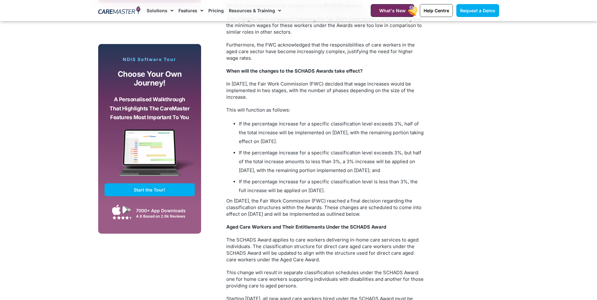
scroll to position [535, 0]
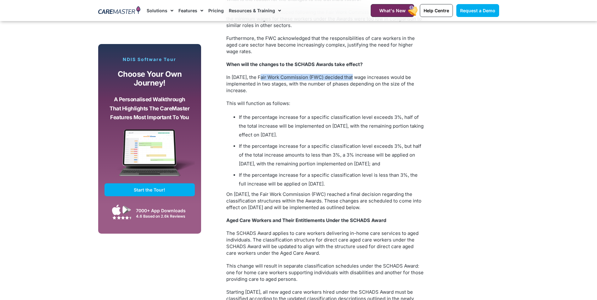
drag, startPoint x: 263, startPoint y: 70, endPoint x: 356, endPoint y: 71, distance: 93.1
click at [356, 74] on p "In [DATE], the Fair Work Commission (FWC) decided that wage increases would be …" at bounding box center [325, 84] width 198 height 20
drag, startPoint x: 356, startPoint y: 71, endPoint x: 329, endPoint y: 78, distance: 27.7
click at [329, 78] on p "In [DATE], the Fair Work Commission (FWC) decided that wage increases would be …" at bounding box center [325, 84] width 198 height 20
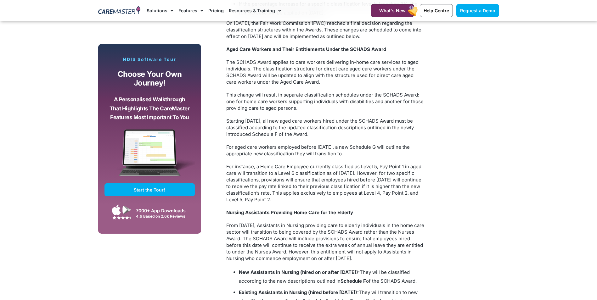
scroll to position [692, 0]
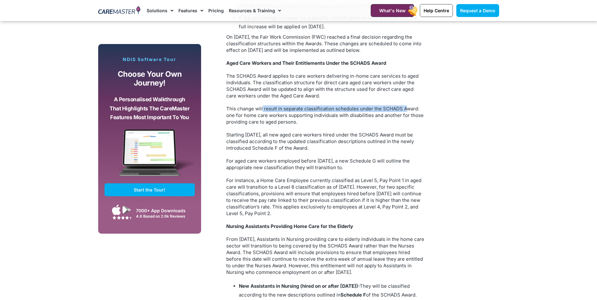
drag, startPoint x: 262, startPoint y: 100, endPoint x: 405, endPoint y: 100, distance: 142.5
click at [405, 105] on p "This change will result in separate classification schedules under the SCHADS A…" at bounding box center [325, 115] width 198 height 20
drag, startPoint x: 264, startPoint y: 108, endPoint x: 388, endPoint y: 108, distance: 124.2
click at [388, 108] on p "This change will result in separate classification schedules under the SCHADS A…" at bounding box center [325, 115] width 198 height 20
click at [264, 115] on p "This change will result in separate classification schedules under the SCHADS A…" at bounding box center [325, 115] width 198 height 20
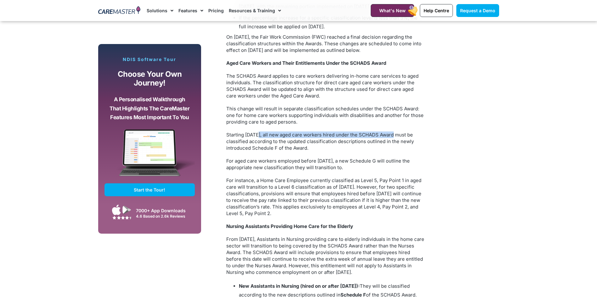
drag, startPoint x: 258, startPoint y: 125, endPoint x: 391, endPoint y: 128, distance: 133.1
click at [391, 131] on p "Starting [DATE], all new aged care workers hired under the SCHADS Award must be…" at bounding box center [325, 141] width 198 height 20
drag, startPoint x: 391, startPoint y: 128, endPoint x: 344, endPoint y: 140, distance: 48.2
click at [348, 140] on p "Starting [DATE], all new aged care workers hired under the SCHADS Award must be…" at bounding box center [325, 141] width 198 height 20
drag, startPoint x: 245, startPoint y: 133, endPoint x: 340, endPoint y: 133, distance: 94.7
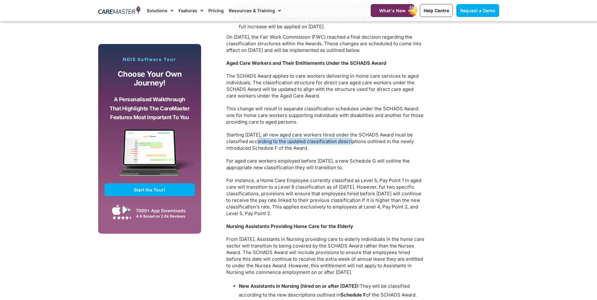
click at [340, 133] on p "Starting [DATE], all new aged care workers hired under the SCHADS Award must be…" at bounding box center [325, 141] width 198 height 20
drag, startPoint x: 258, startPoint y: 153, endPoint x: 374, endPoint y: 154, distance: 116.7
click at [374, 158] on p "For aged care workers employed before [DATE], a new Schedule G will outline the…" at bounding box center [325, 164] width 198 height 13
drag, startPoint x: 374, startPoint y: 154, endPoint x: 337, endPoint y: 163, distance: 38.0
click at [339, 163] on div "Are you ready for the upcoming SCHADS Award changes effective [DATE]? Is your t…" at bounding box center [325, 219] width 198 height 1047
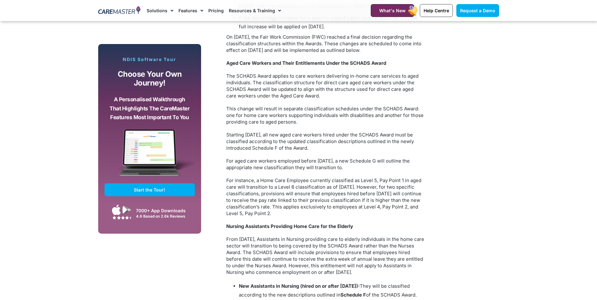
drag, startPoint x: 265, startPoint y: 160, endPoint x: 338, endPoint y: 160, distance: 73.0
click at [338, 160] on p "For aged care workers employed before [DATE], a new Schedule G will outline the…" at bounding box center [325, 164] width 198 height 13
drag, startPoint x: 338, startPoint y: 160, endPoint x: 334, endPoint y: 166, distance: 7.5
click at [336, 165] on div "Are you ready for the upcoming SCHADS Award changes effective [DATE]? Is your t…" at bounding box center [325, 219] width 198 height 1047
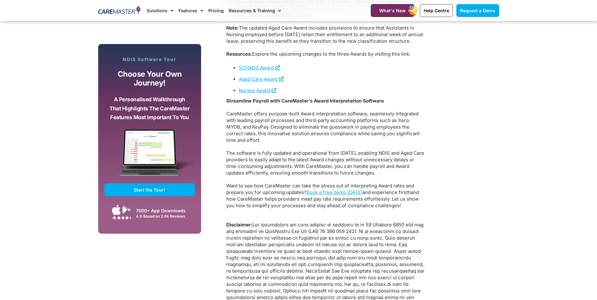
scroll to position [1352, 0]
